Goal: Transaction & Acquisition: Purchase product/service

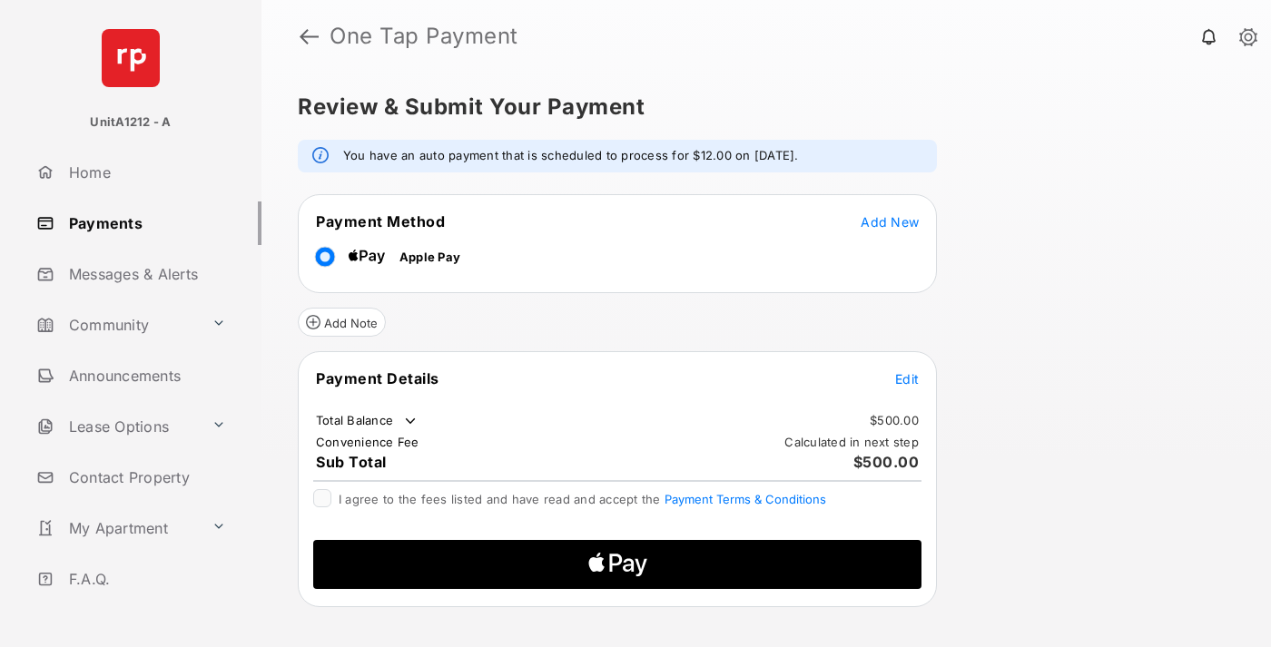
click at [890, 221] on span "Add New" at bounding box center [889, 221] width 58 height 15
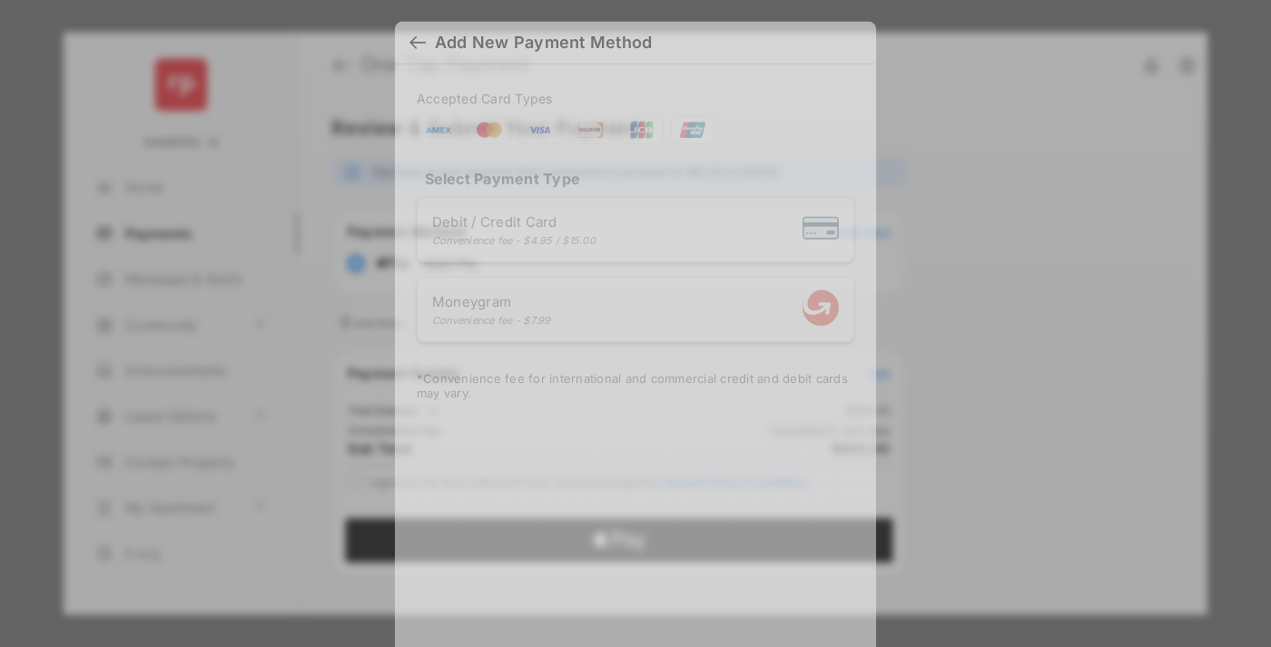
scroll to position [15, 0]
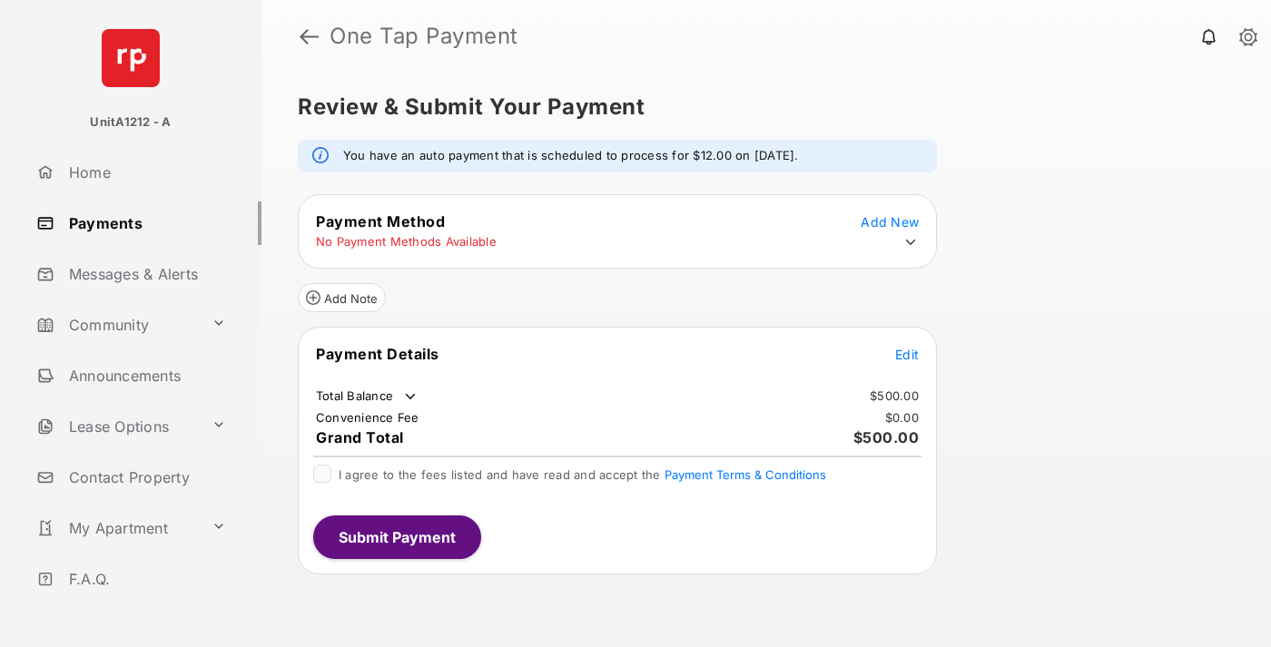
click at [910, 242] on icon at bounding box center [910, 242] width 16 height 16
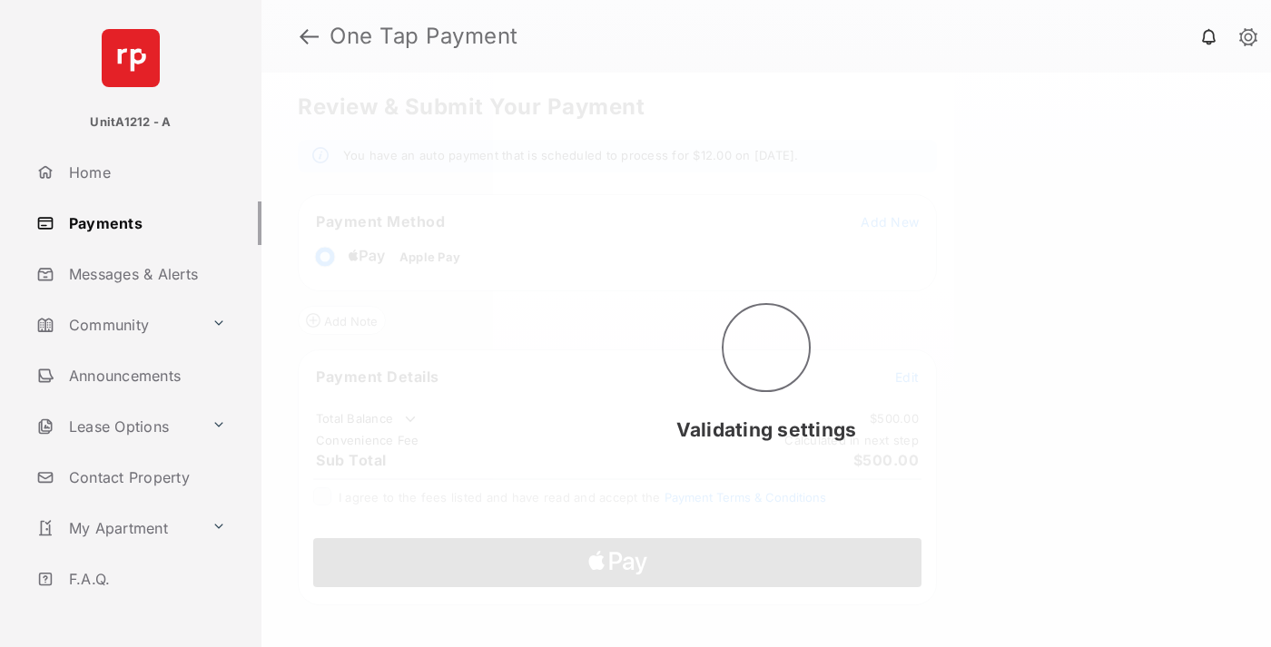
click at [907, 377] on span "Edit" at bounding box center [907, 376] width 24 height 15
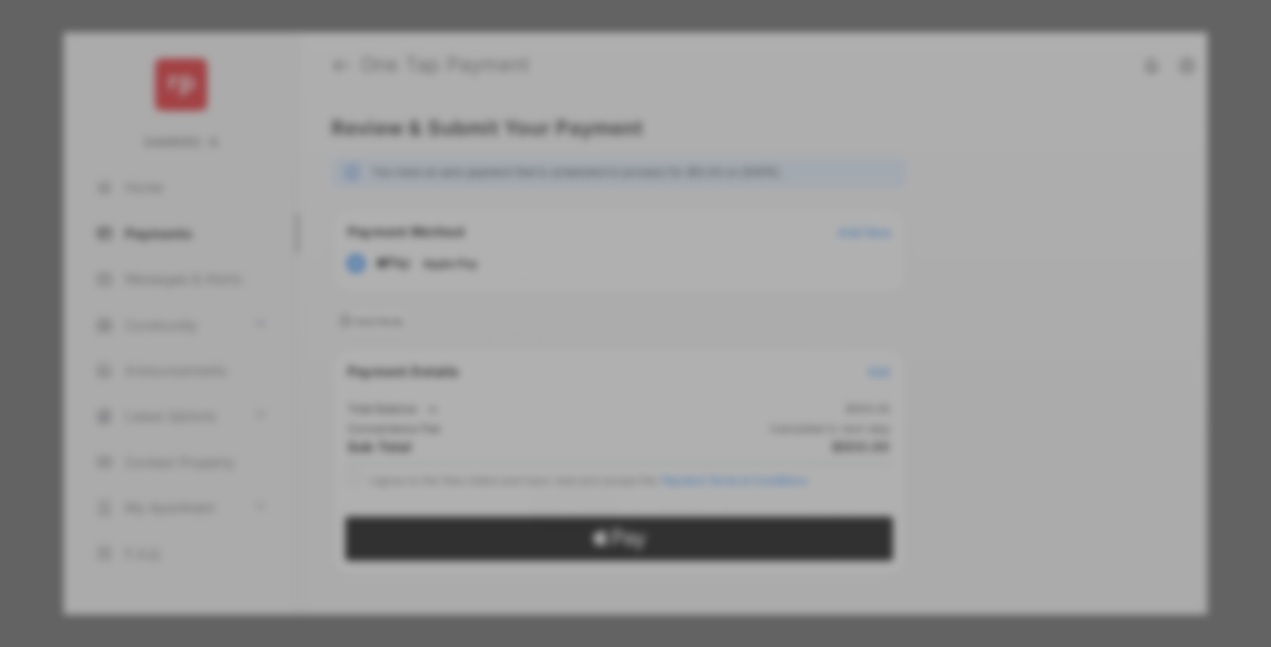
click at [602, 322] on div "Other Amount" at bounding box center [602, 335] width 294 height 31
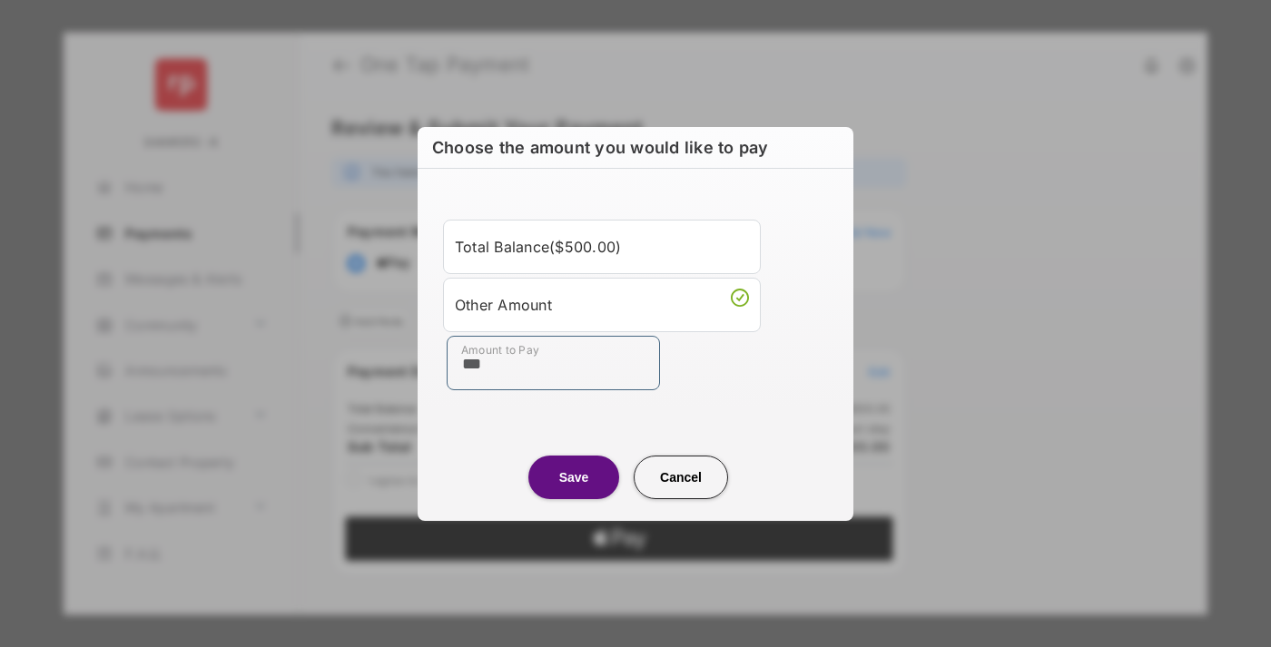
type input "***"
click at [574, 477] on button "Save" at bounding box center [573, 478] width 91 height 44
